Goal: Navigation & Orientation: Find specific page/section

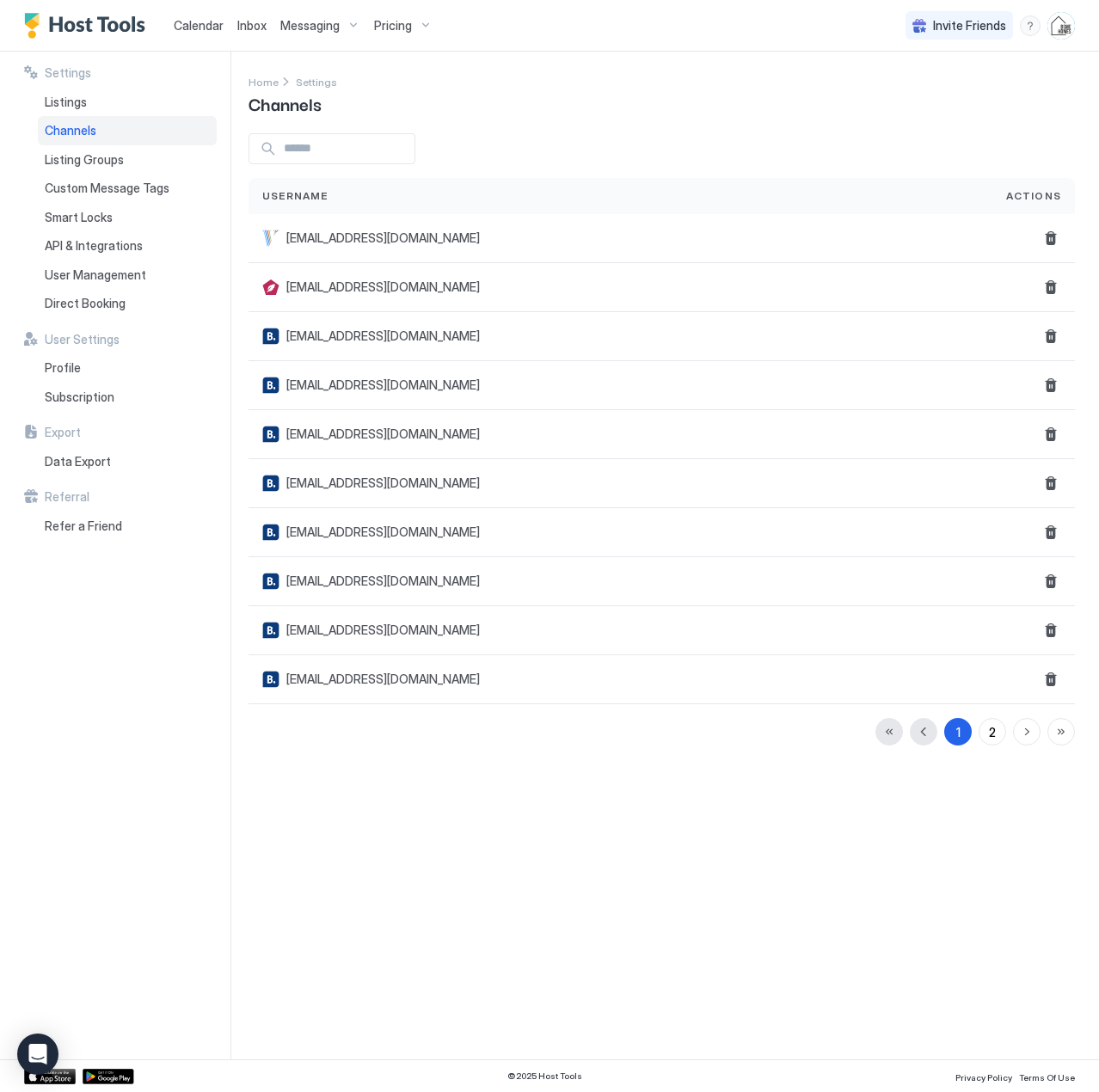
click at [203, 27] on span "Calendar" at bounding box center [198, 26] width 50 height 15
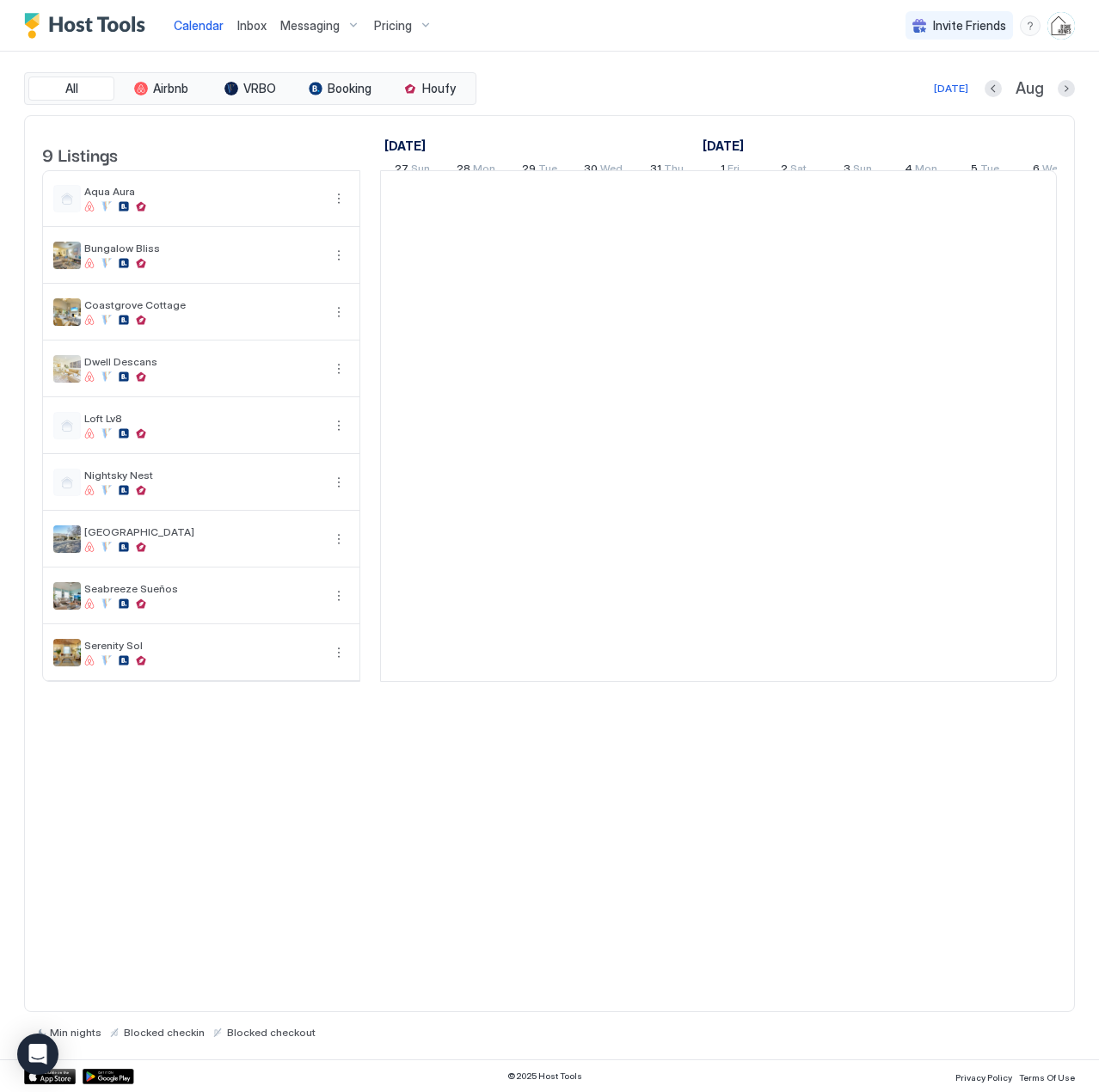
scroll to position [0, 956]
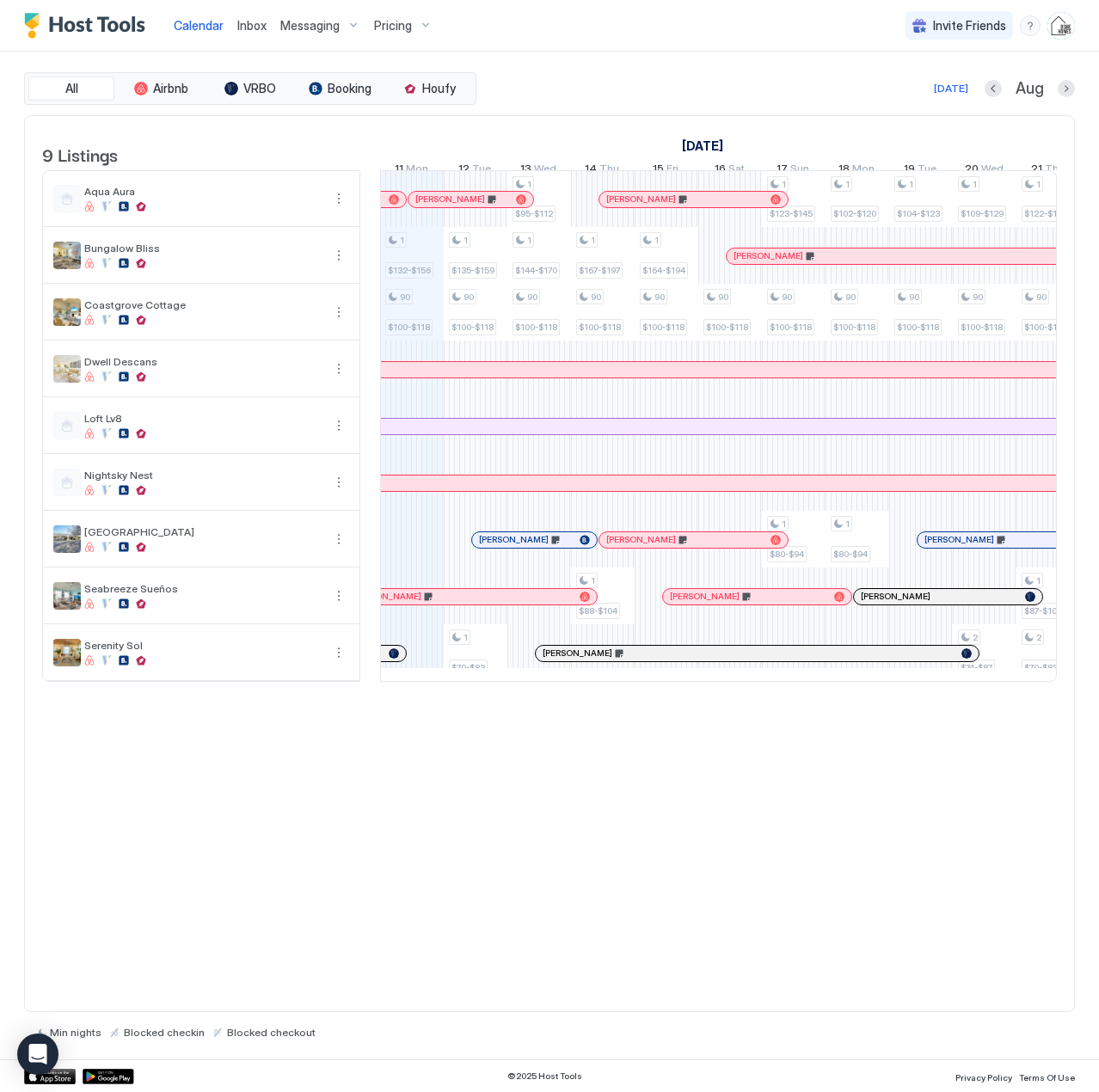
click at [244, 27] on span "Inbox" at bounding box center [252, 26] width 29 height 15
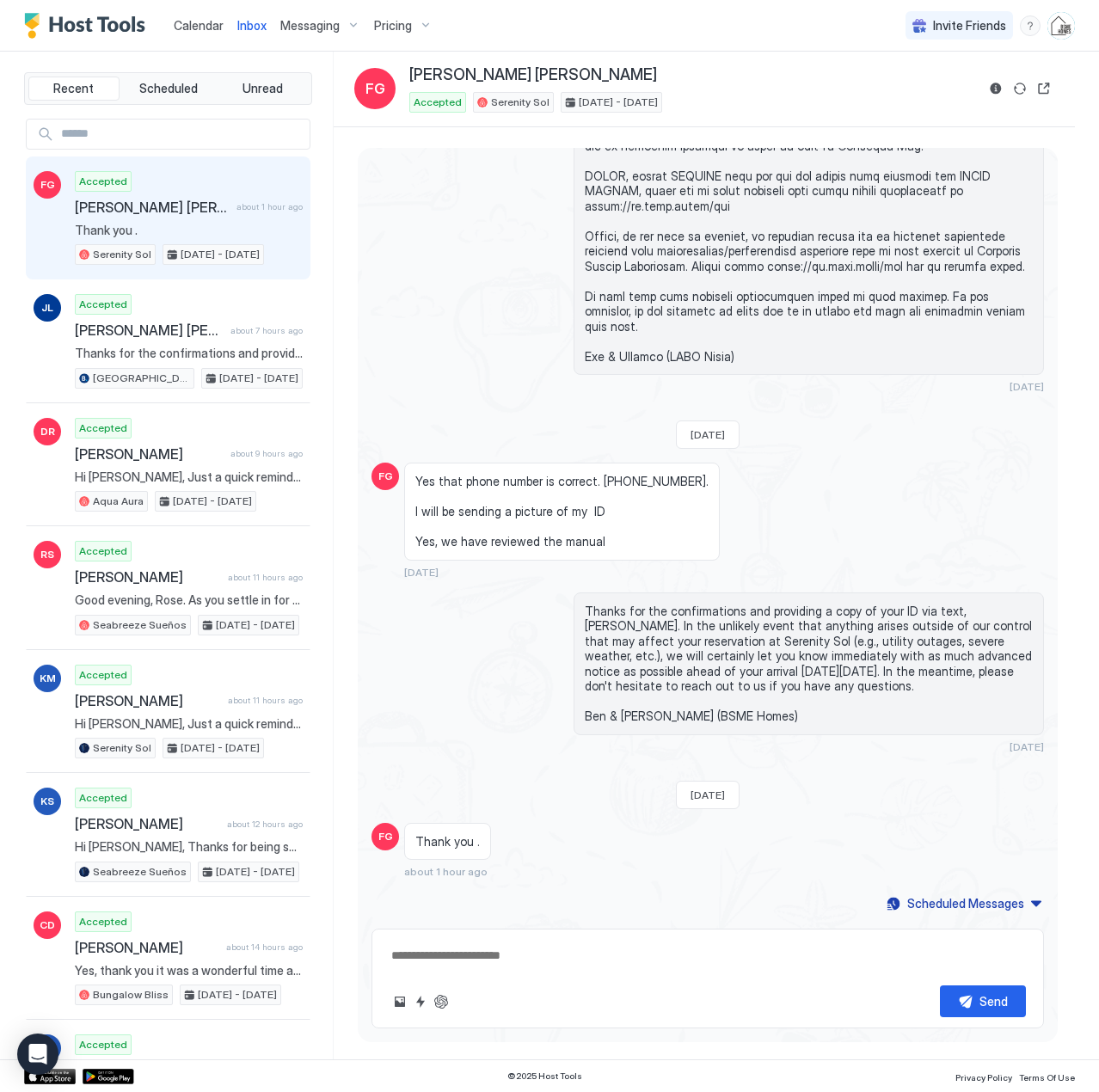
scroll to position [1940, 0]
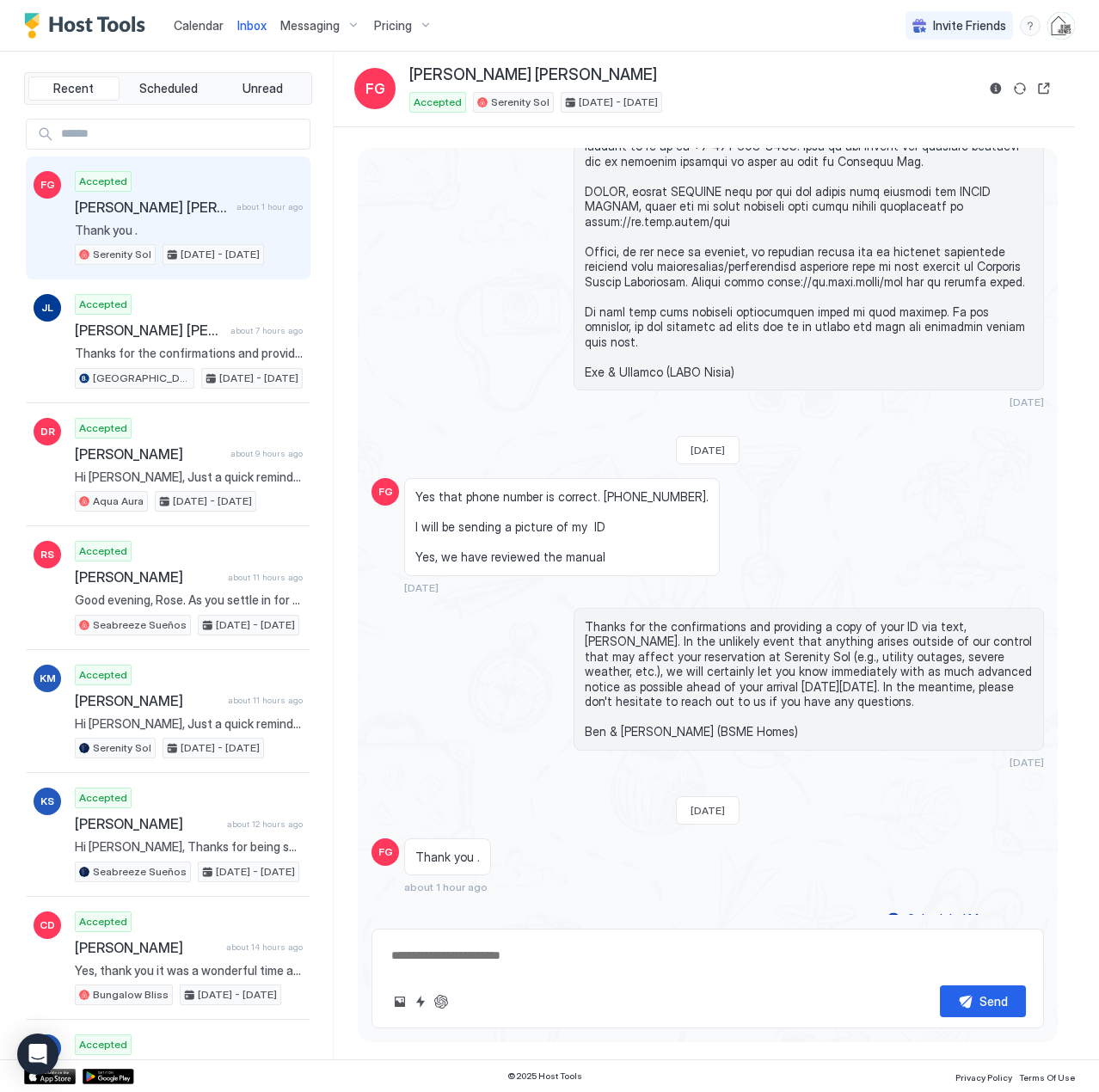
click at [195, 26] on span "Calendar" at bounding box center [198, 26] width 50 height 15
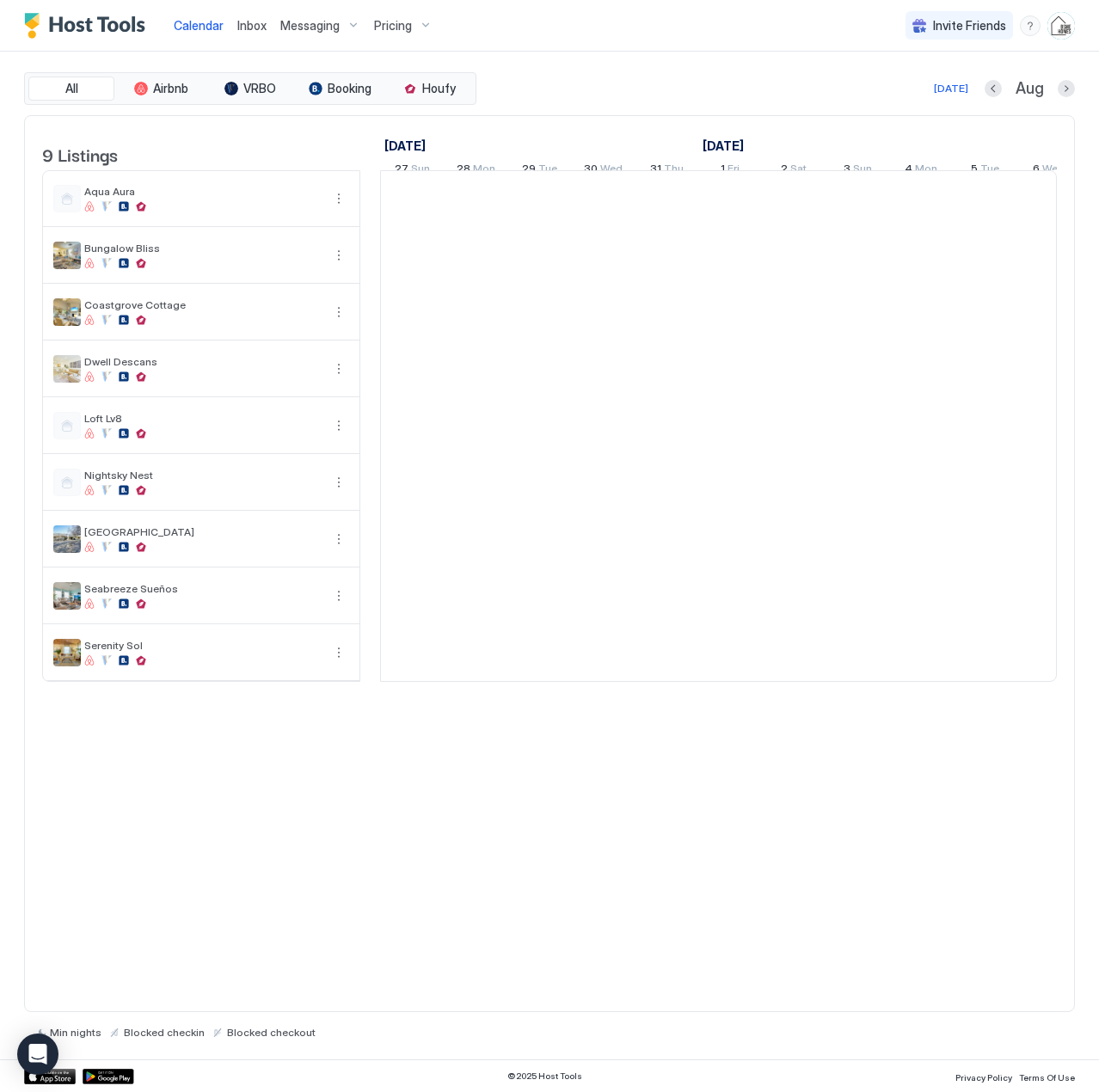
scroll to position [0, 956]
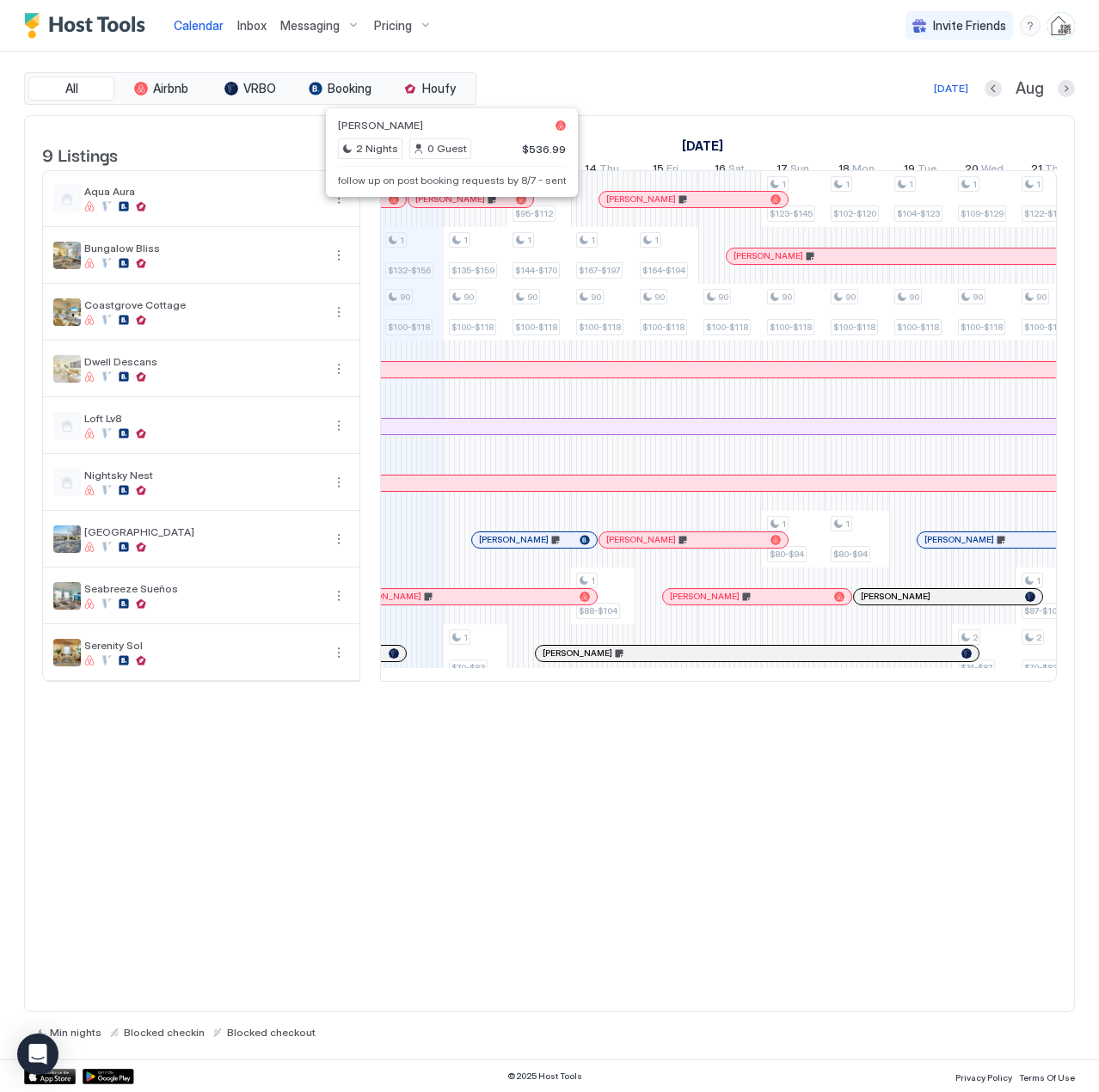
click at [446, 207] on div at bounding box center [446, 199] width 14 height 14
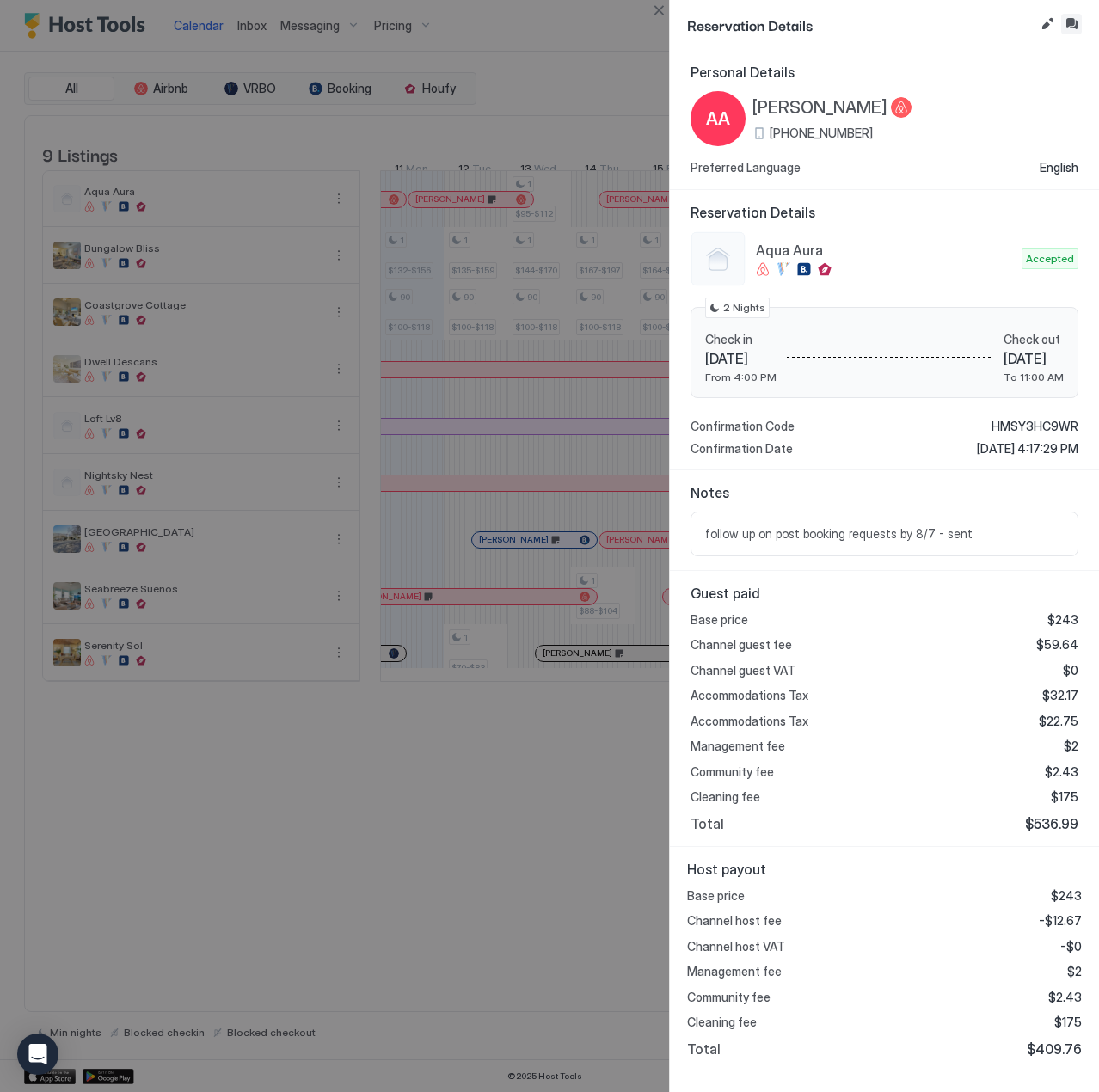
click at [1068, 23] on button "Inbox" at bounding box center [1071, 24] width 21 height 21
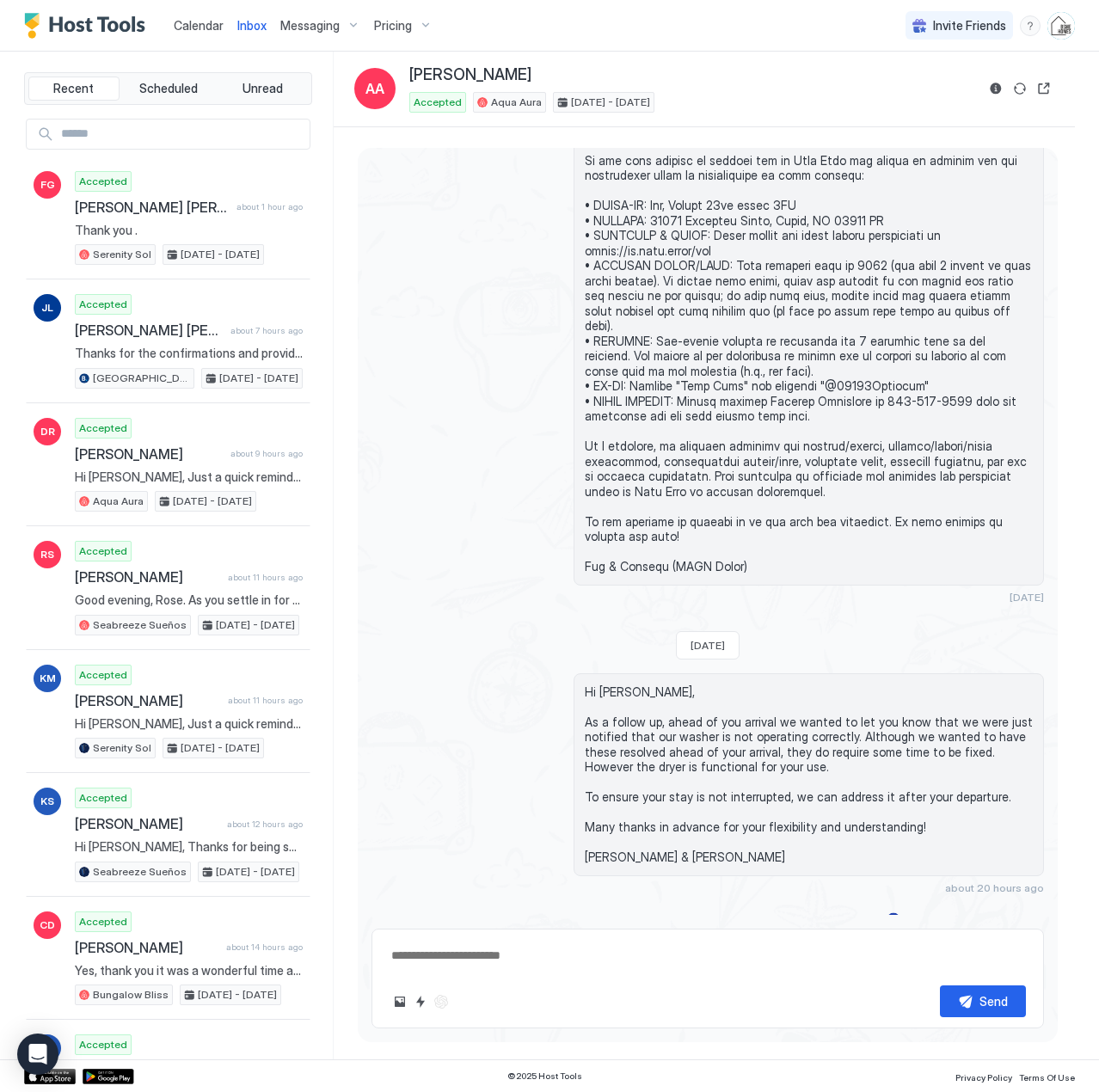
scroll to position [1882, 0]
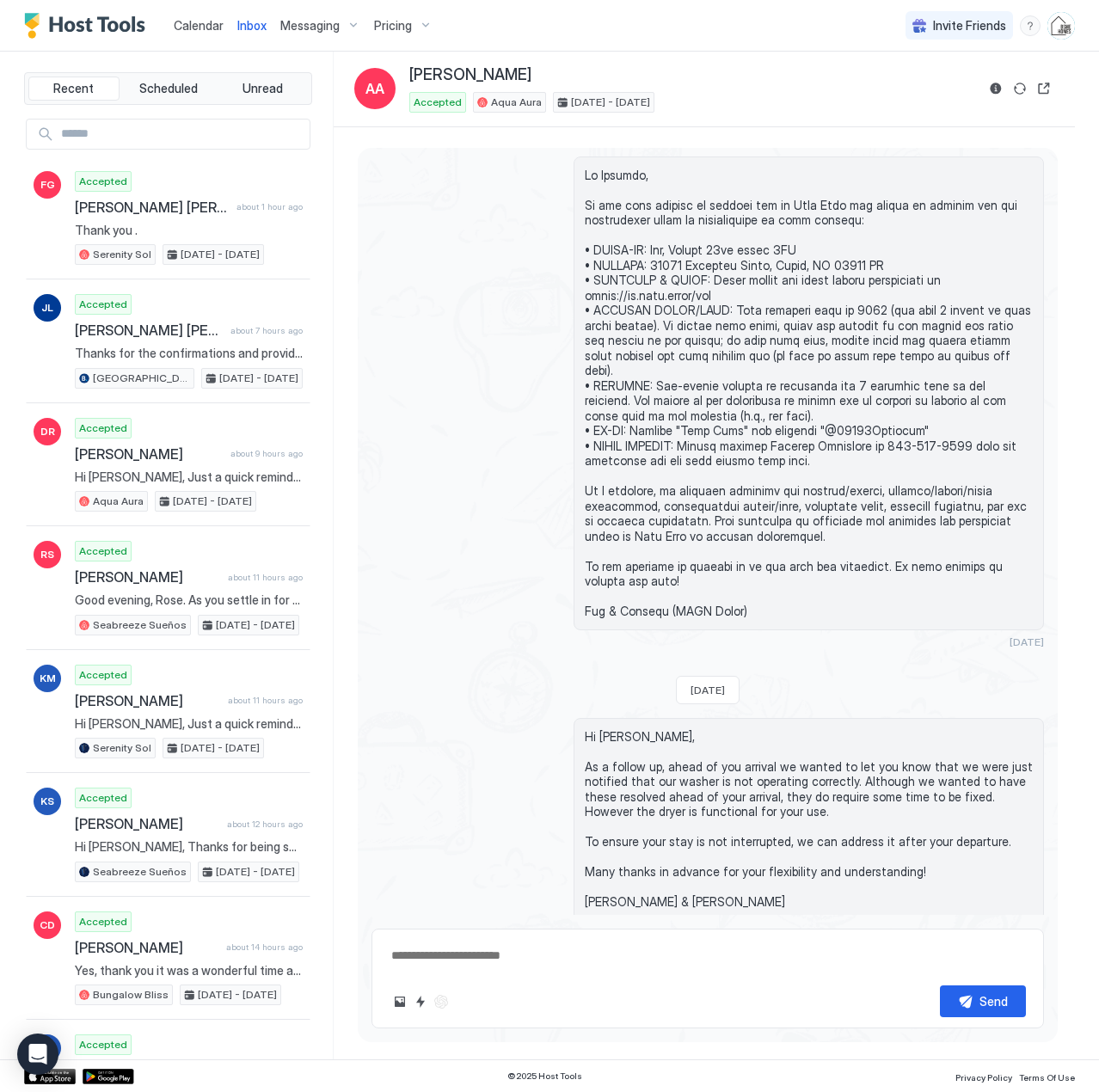
click at [203, 26] on span "Calendar" at bounding box center [198, 26] width 50 height 15
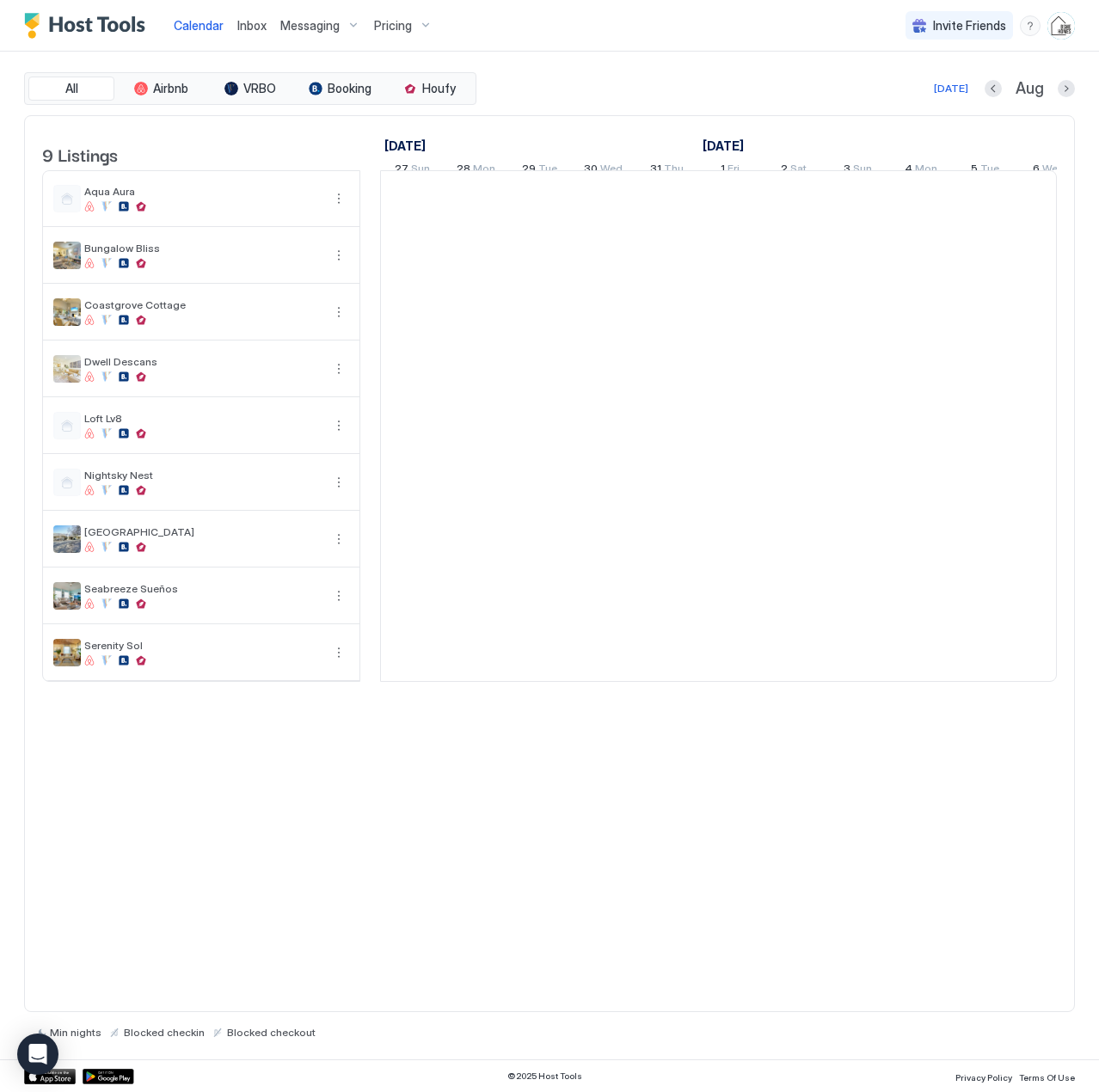
scroll to position [0, 956]
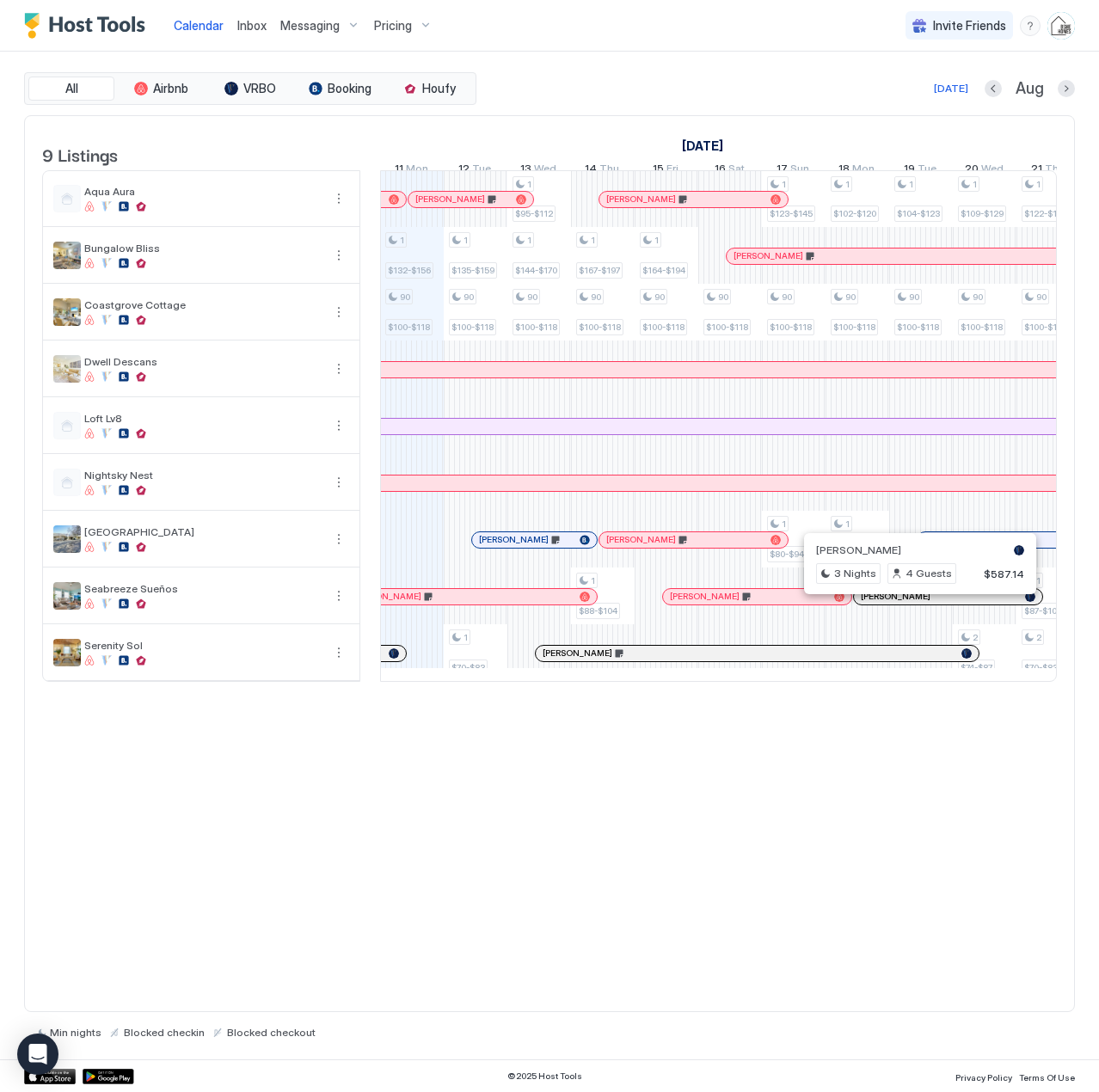
click at [913, 604] on div at bounding box center [912, 597] width 14 height 14
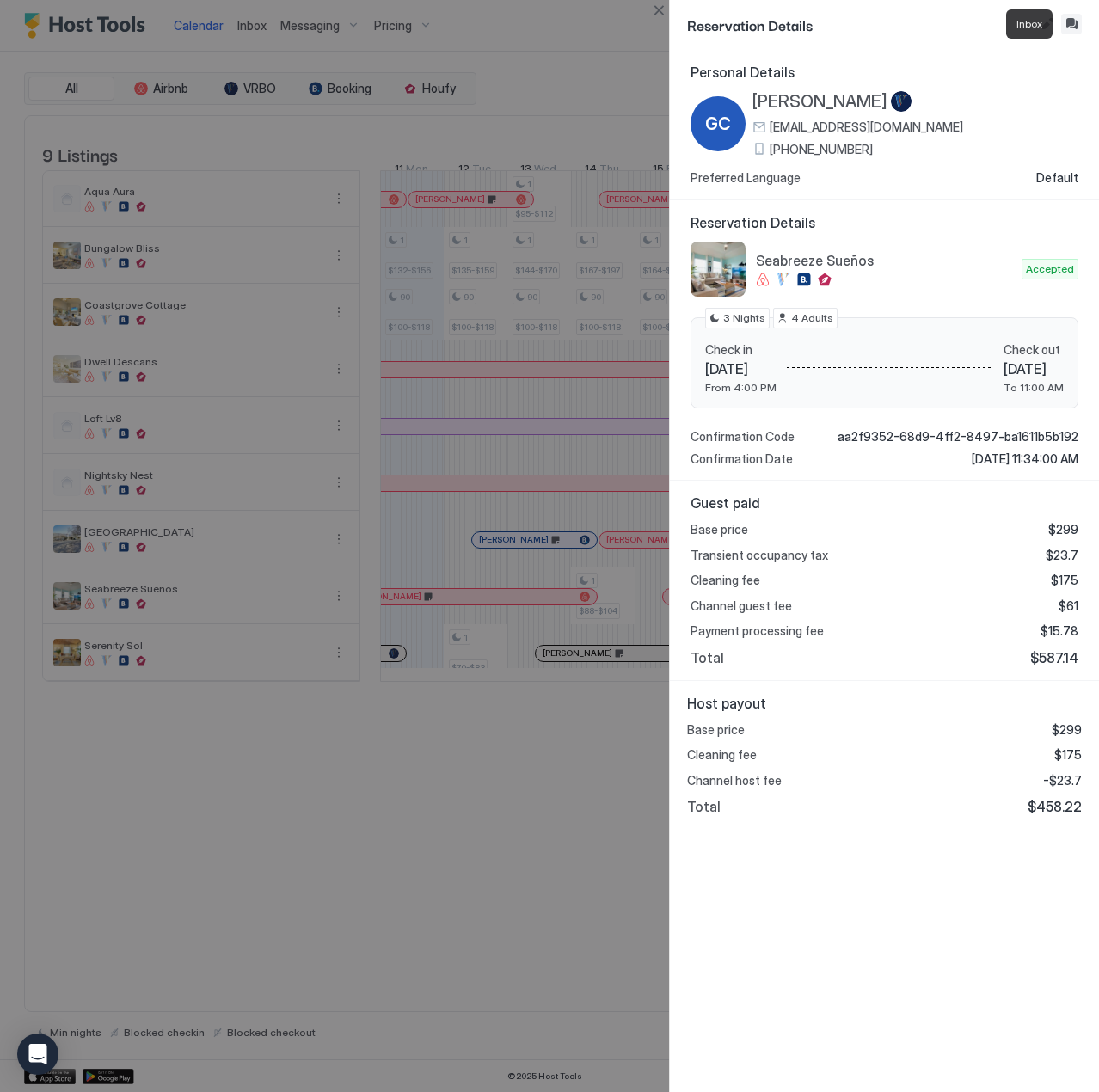
click at [1073, 22] on button "Inbox" at bounding box center [1071, 24] width 21 height 21
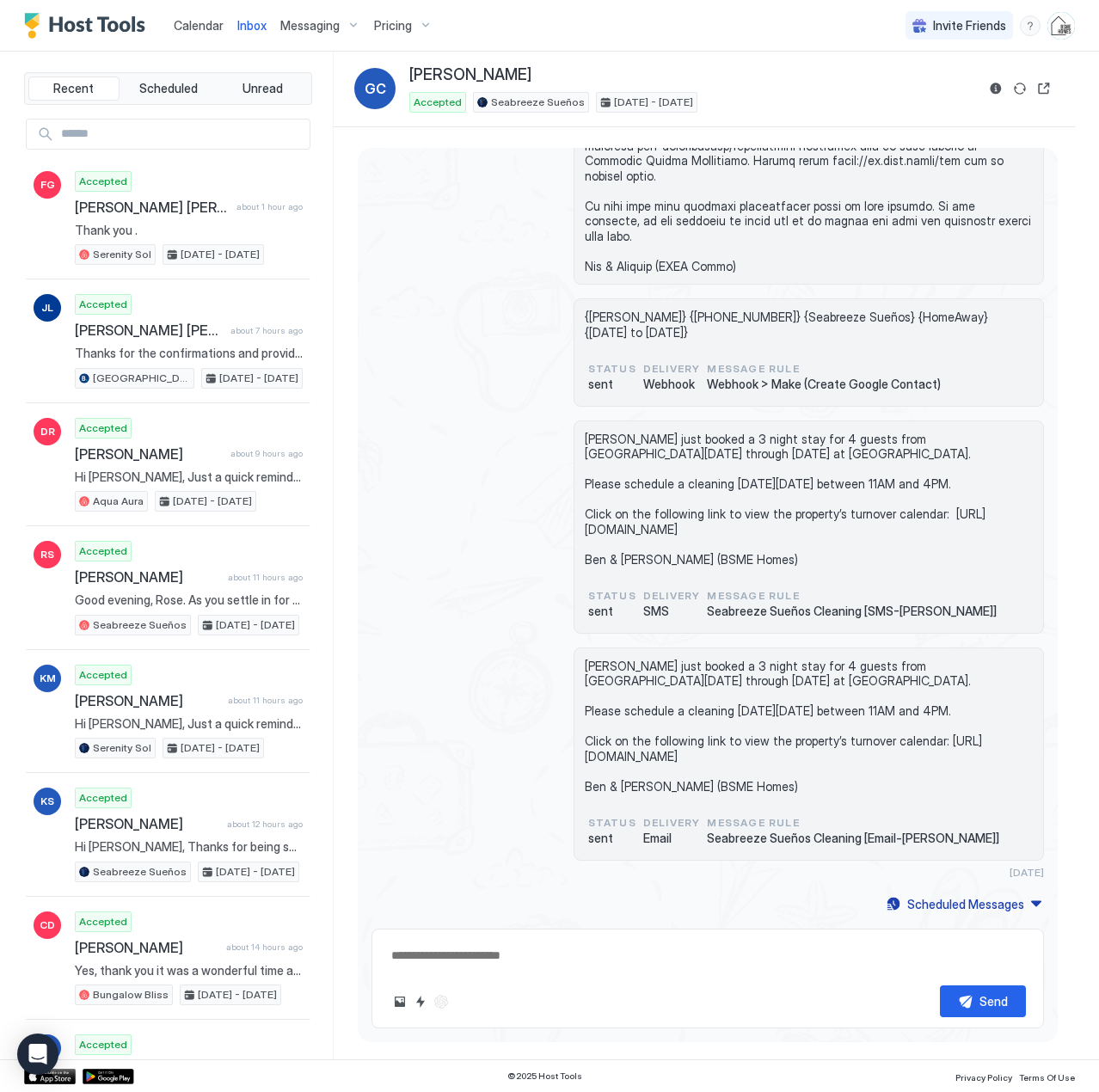
scroll to position [102, 0]
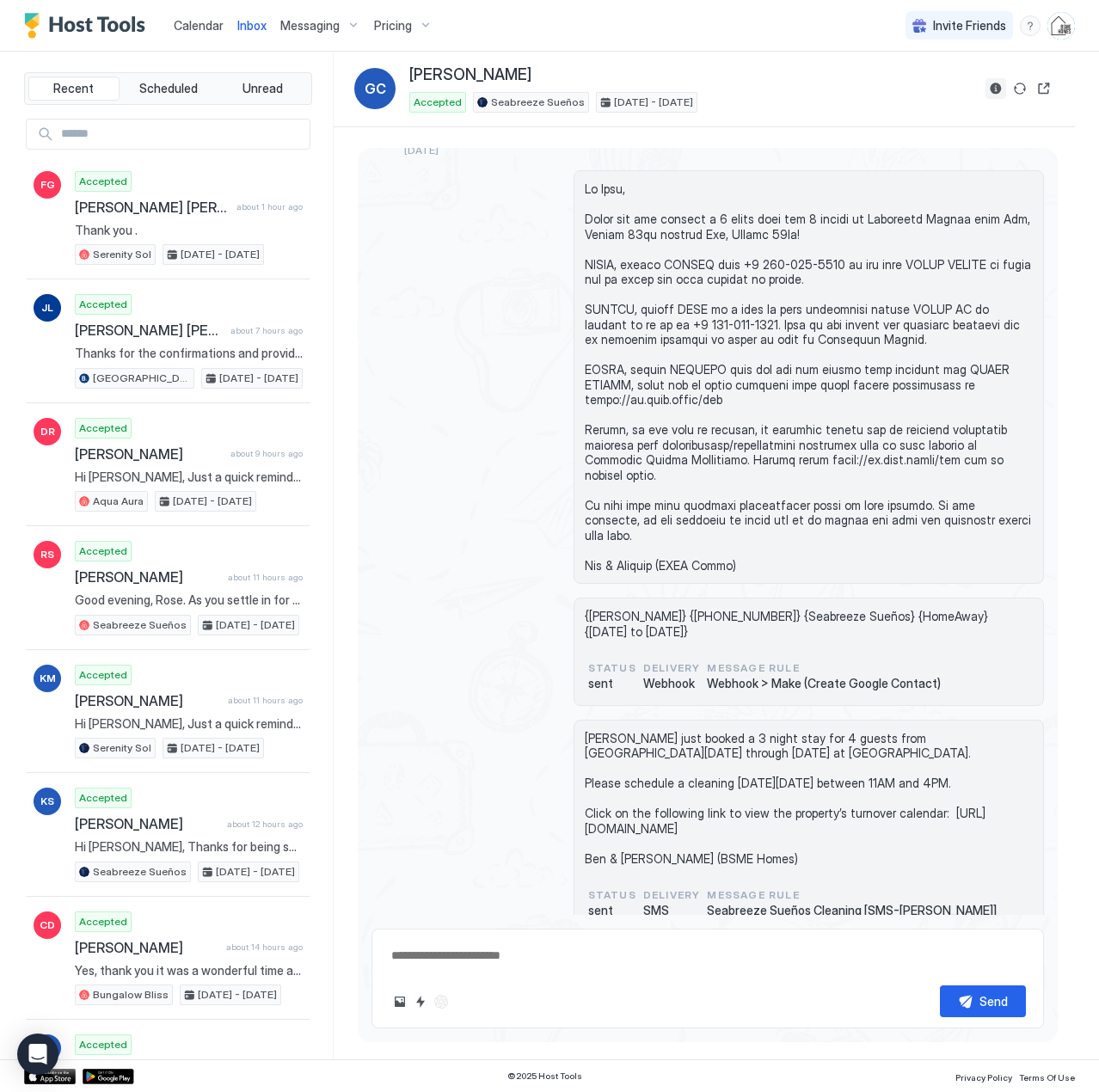
click at [992, 88] on button "Reservation information" at bounding box center [996, 89] width 21 height 21
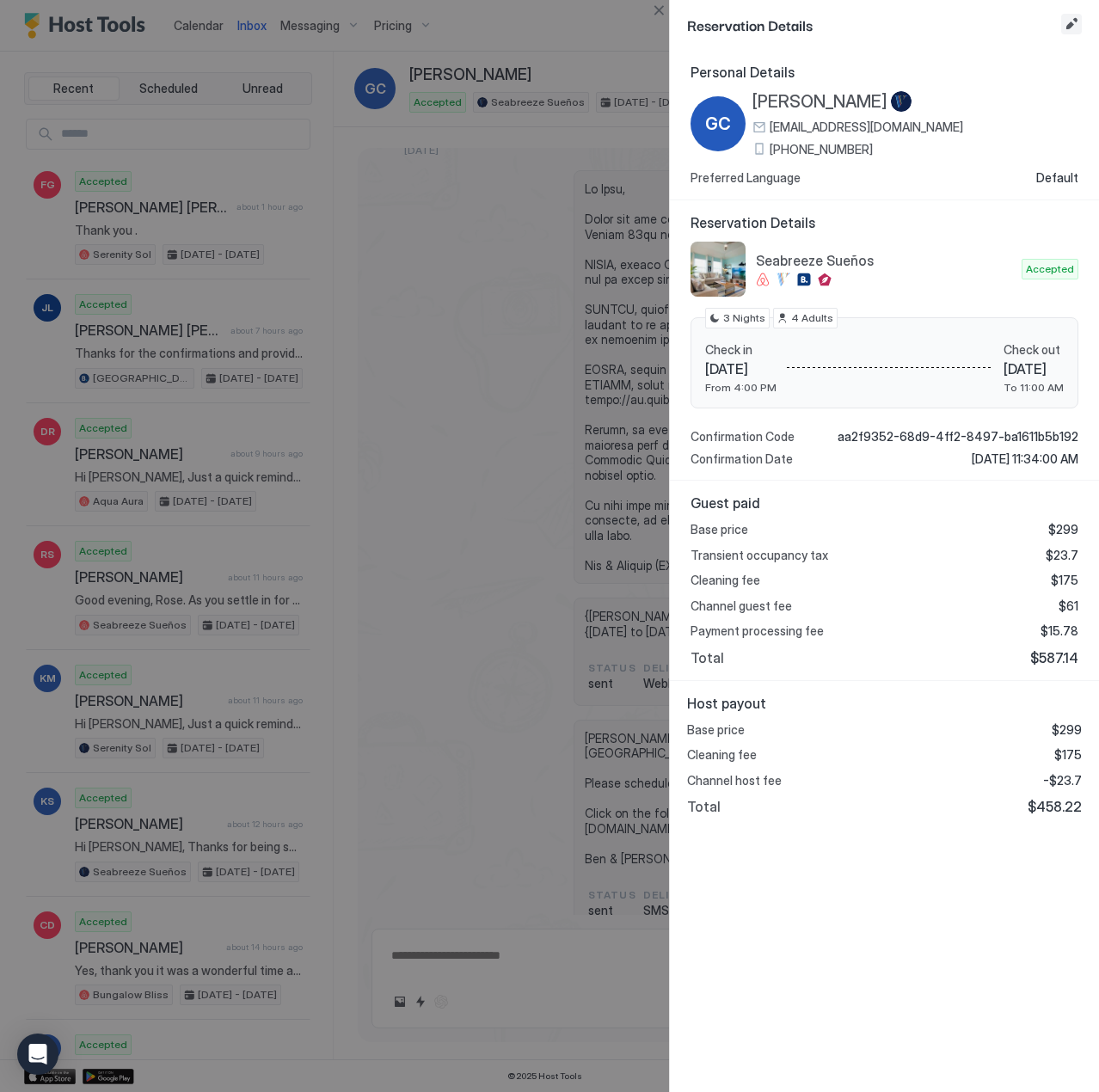
click at [1072, 20] on button "Edit reservation" at bounding box center [1071, 24] width 21 height 21
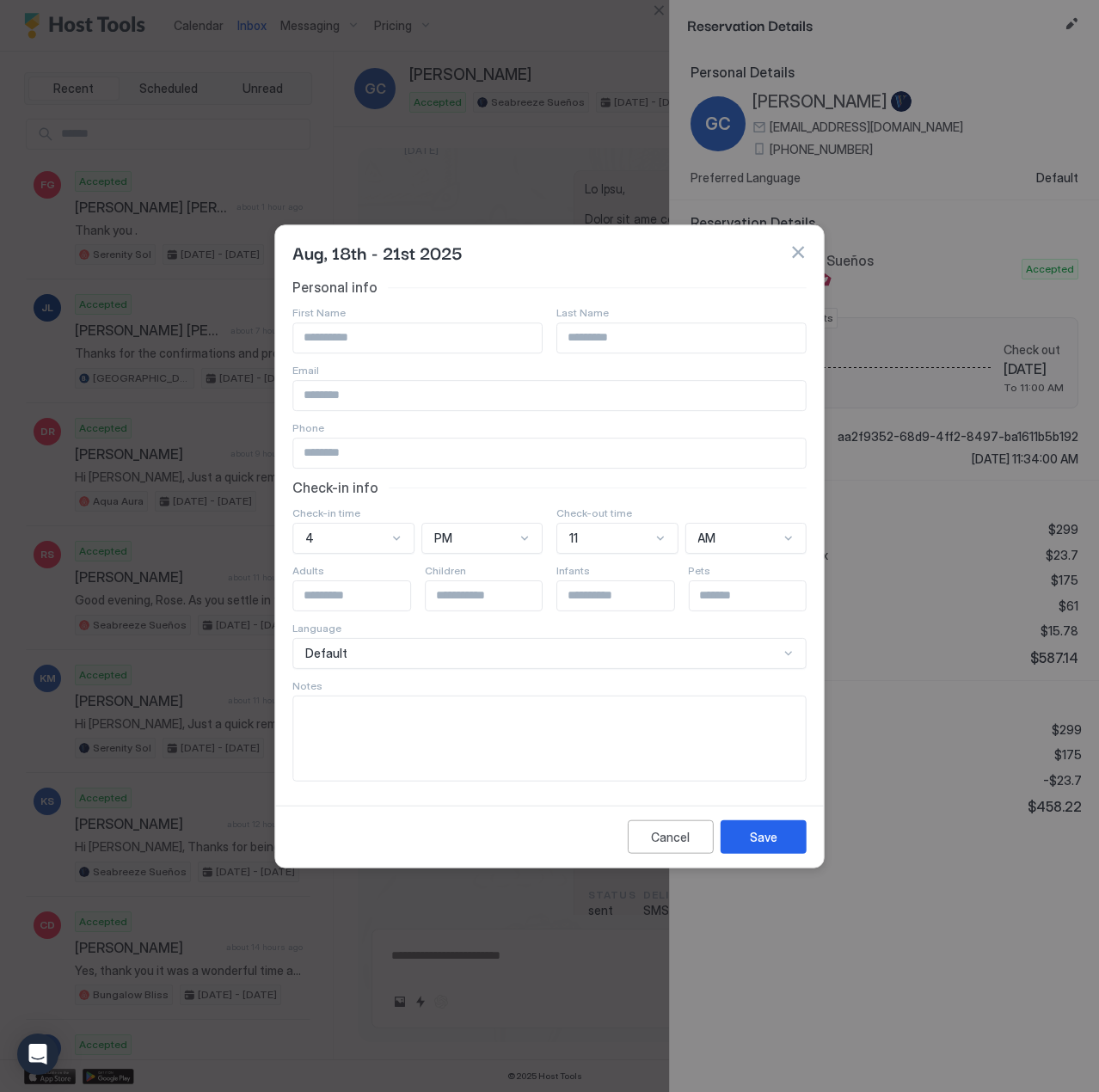
click at [501, 729] on textarea "Input Field" at bounding box center [549, 737] width 512 height 84
type textarea "**********"
click at [752, 851] on button "Save" at bounding box center [764, 837] width 86 height 34
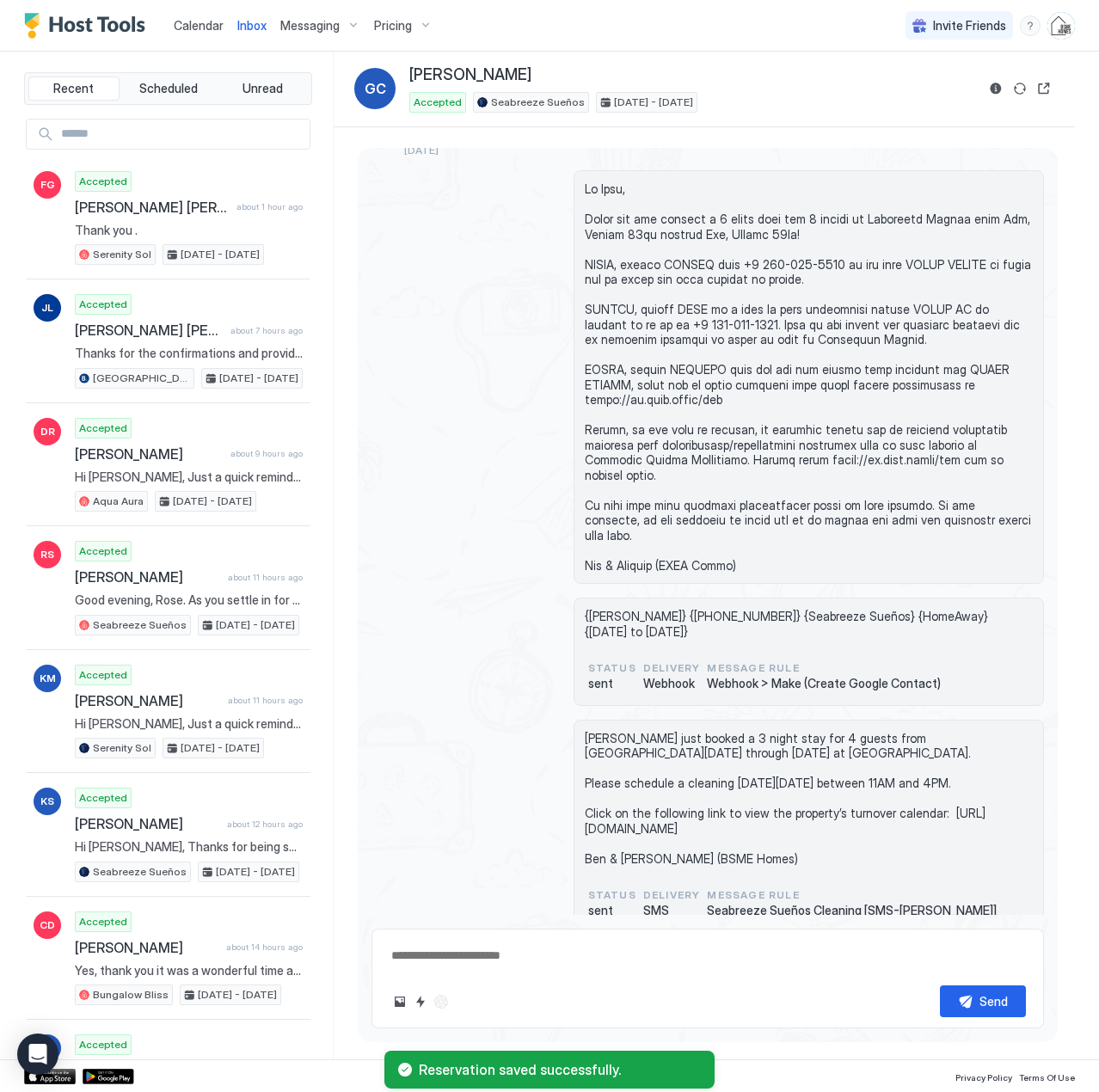
click at [189, 20] on span "Calendar" at bounding box center [198, 26] width 50 height 15
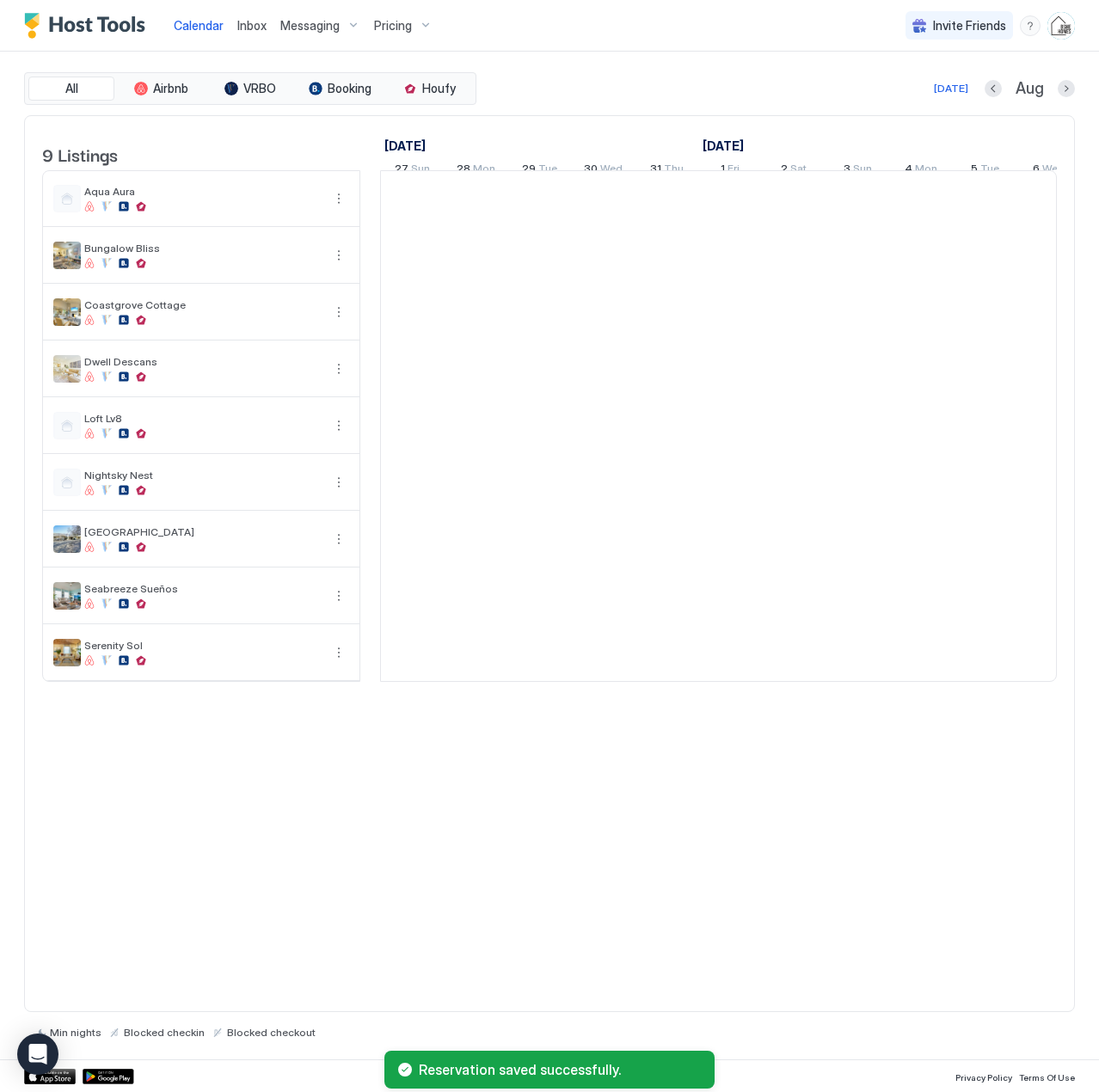
scroll to position [0, 956]
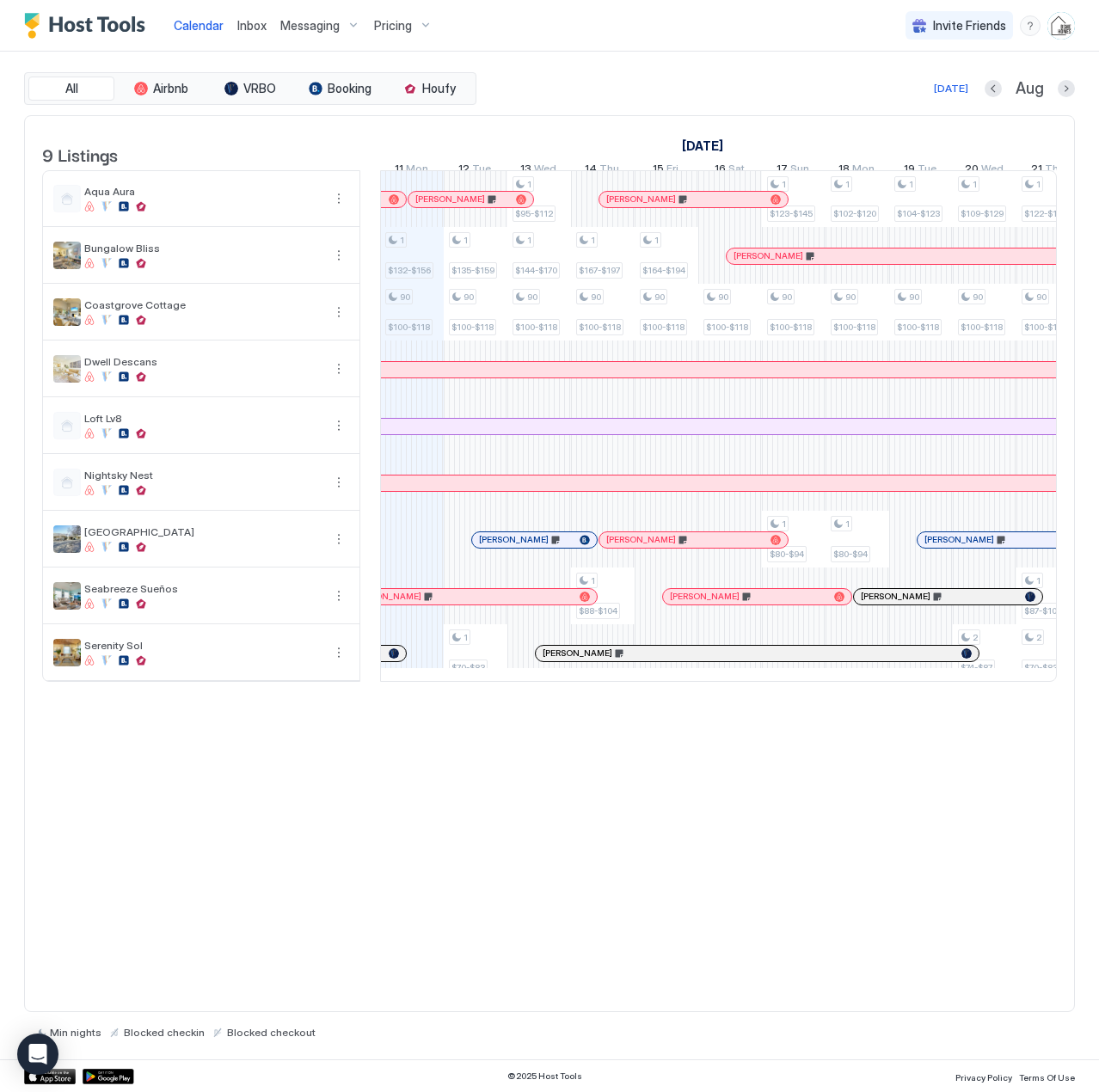
click at [253, 26] on span "Inbox" at bounding box center [252, 26] width 29 height 15
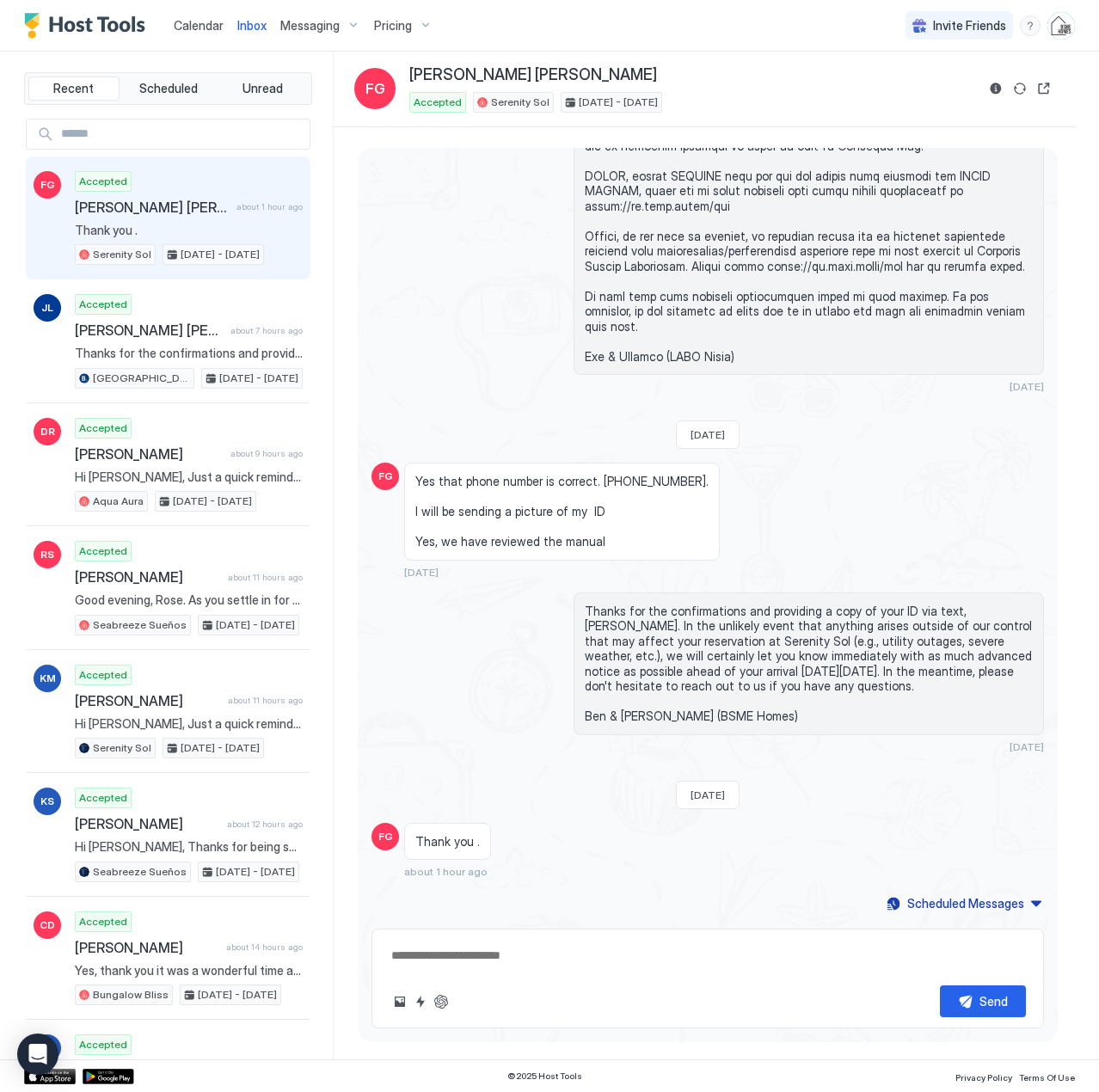
scroll to position [1940, 0]
